Goal: Feedback & Contribution: Submit feedback/report problem

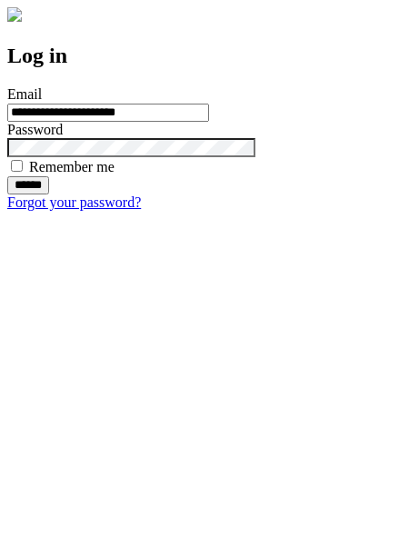
type input "**********"
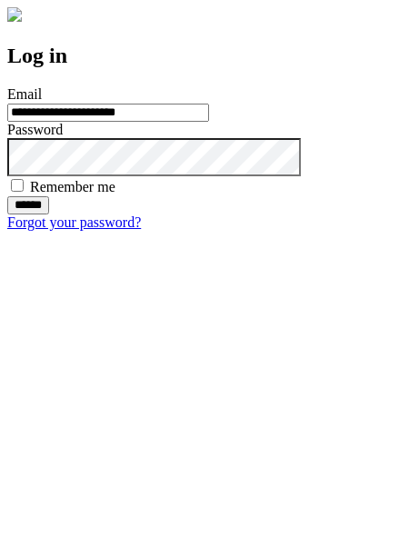
click at [49, 215] on input "******" at bounding box center [28, 205] width 42 height 18
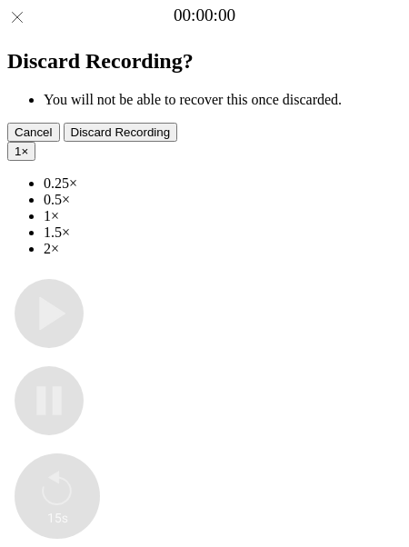
type input "**********"
